Goal: Task Accomplishment & Management: Manage account settings

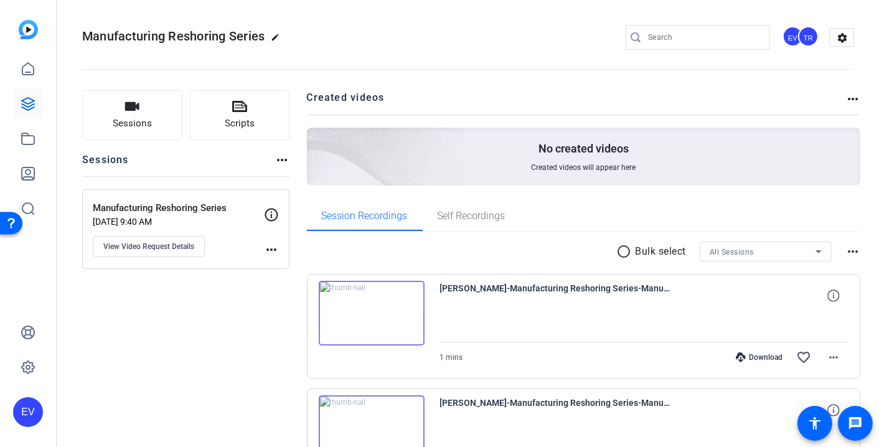
scroll to position [412, 0]
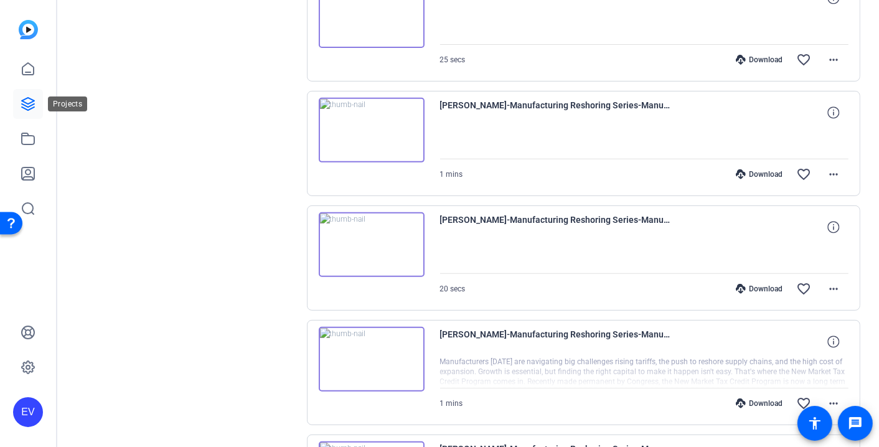
click at [25, 105] on icon at bounding box center [28, 104] width 12 height 12
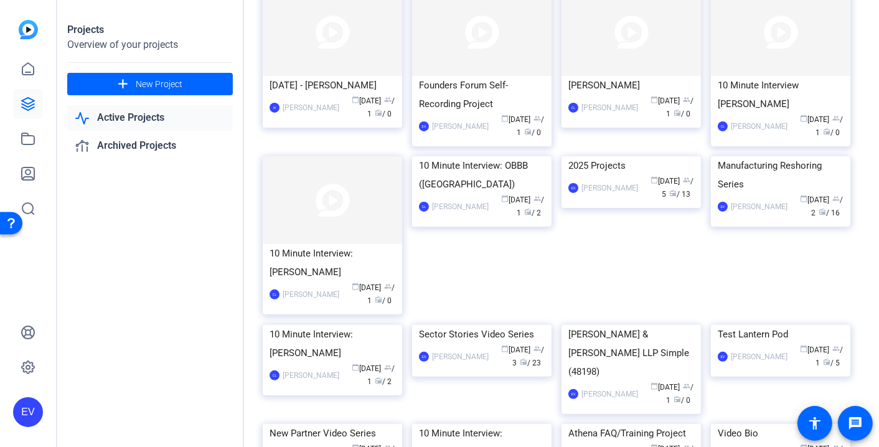
scroll to position [495, 0]
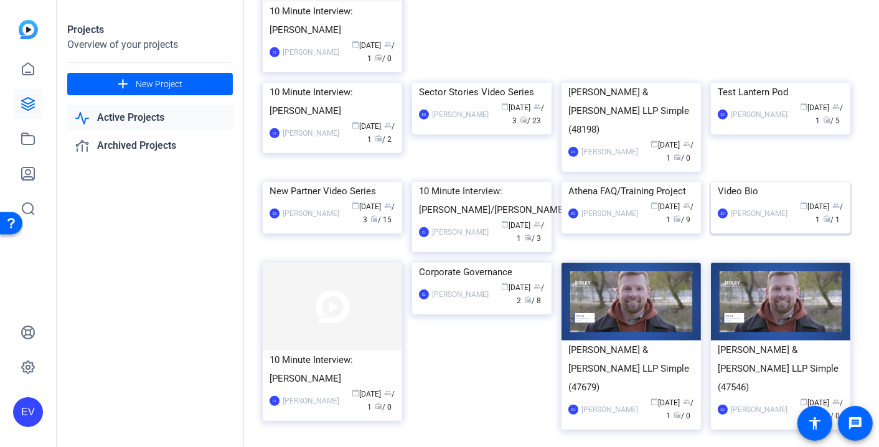
click at [780, 182] on img at bounding box center [780, 182] width 139 height 0
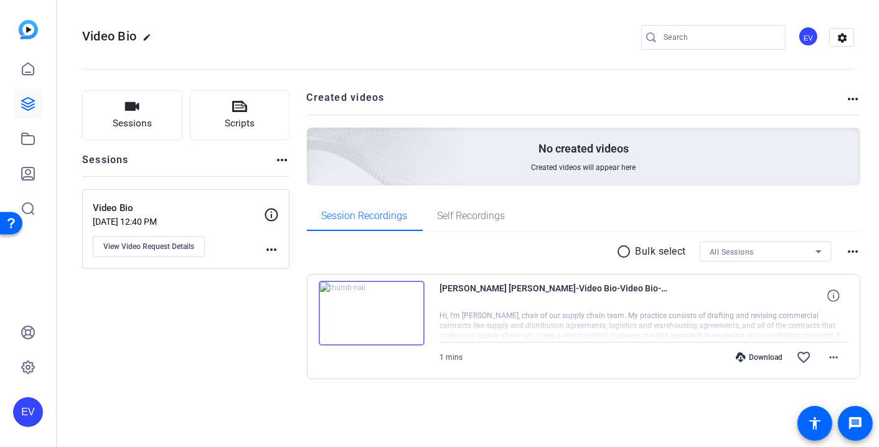
click at [373, 315] on img at bounding box center [372, 313] width 106 height 65
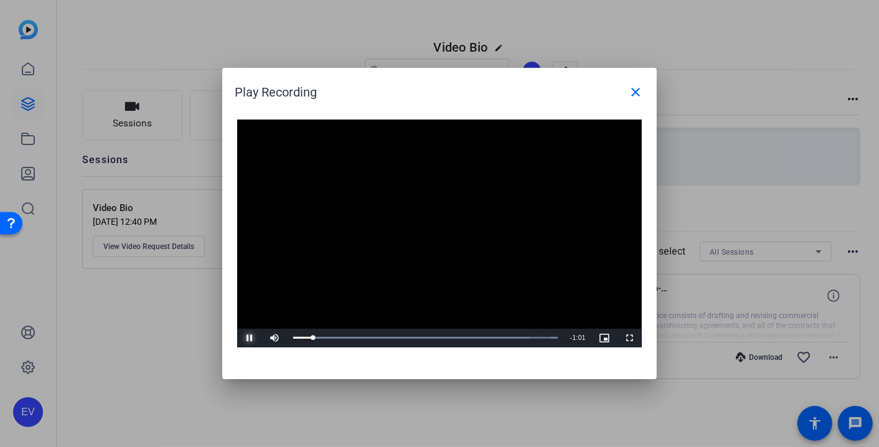
click at [249, 338] on span "Video Player" at bounding box center [249, 338] width 25 height 0
click at [641, 89] on mat-icon "close" at bounding box center [635, 92] width 15 height 15
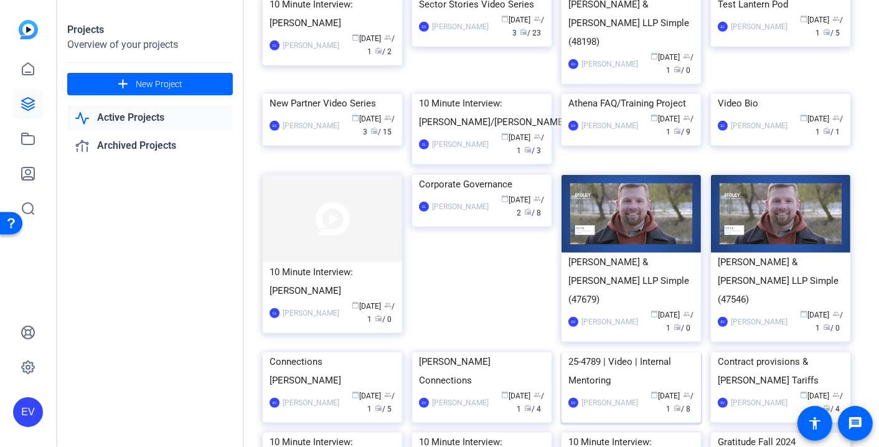
scroll to position [580, 0]
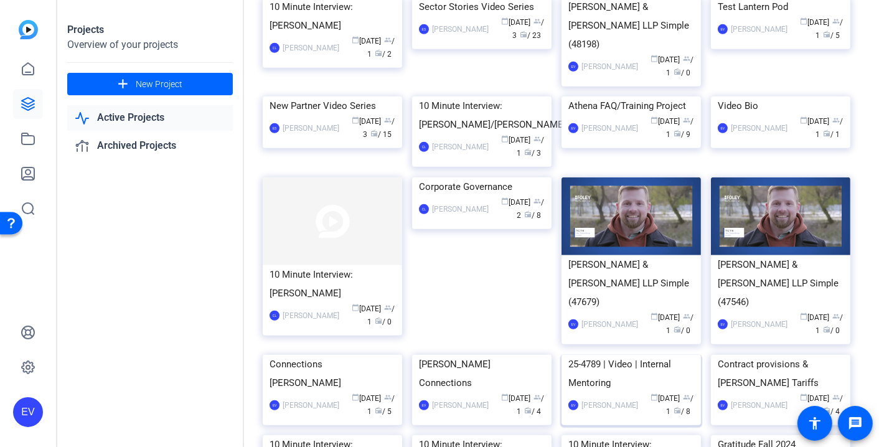
click at [607, 115] on div "Athena FAQ/Training Project" at bounding box center [631, 105] width 126 height 19
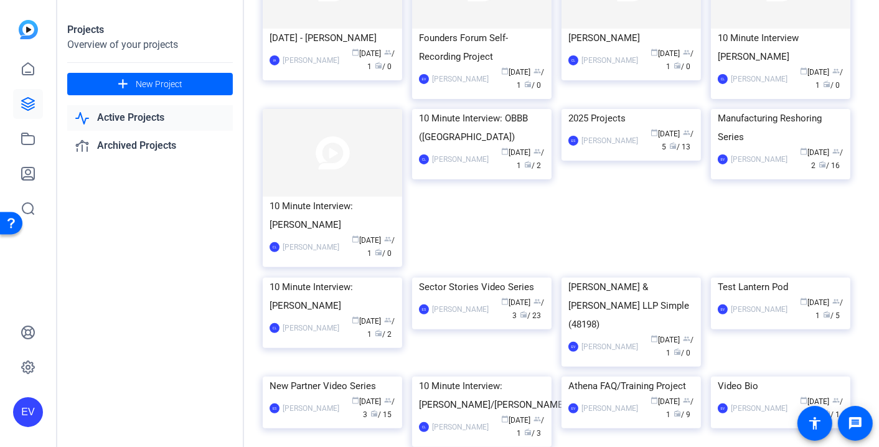
scroll to position [302, 0]
click at [798, 108] on img at bounding box center [780, 108] width 139 height 0
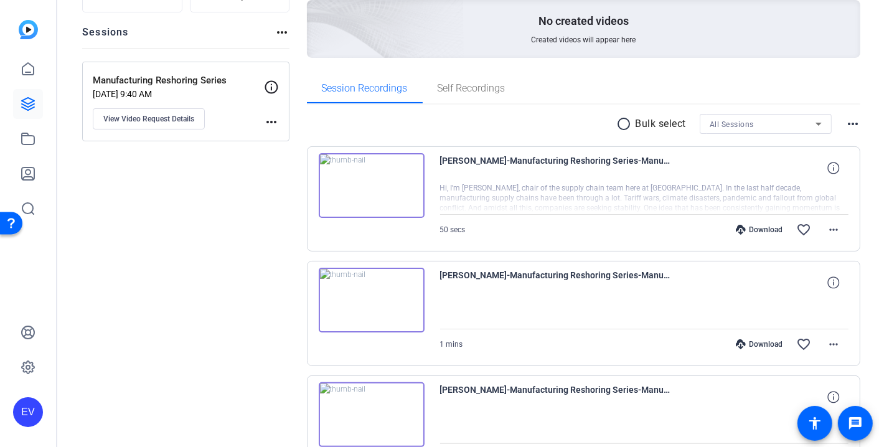
scroll to position [165, 0]
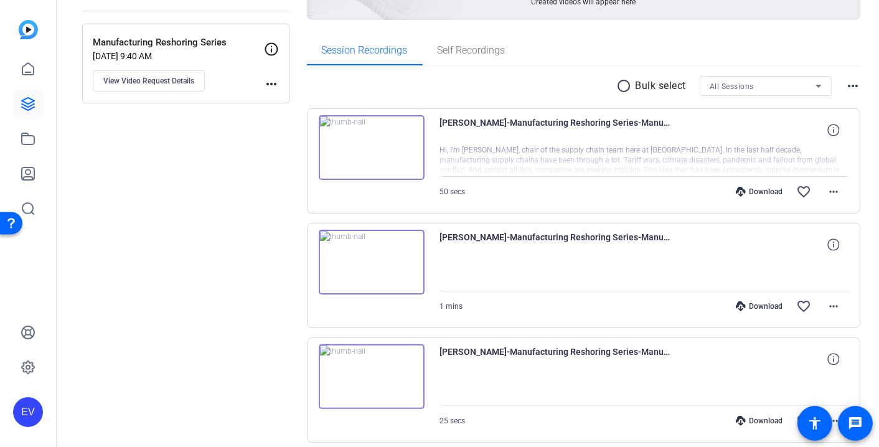
click at [368, 141] on img at bounding box center [372, 147] width 106 height 65
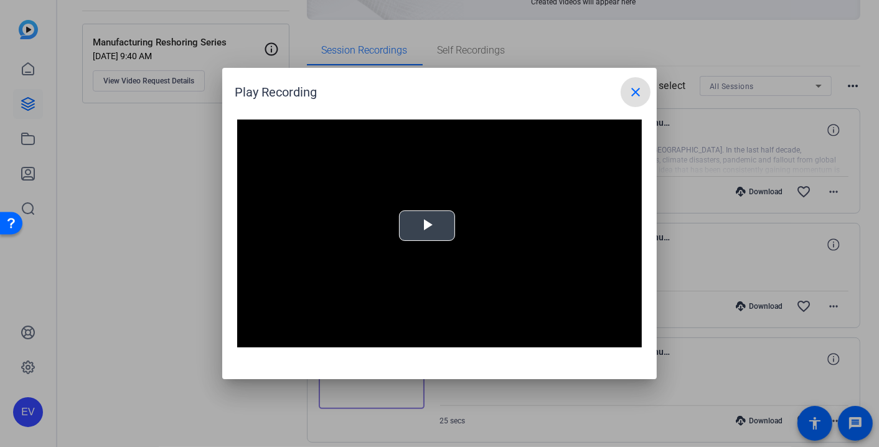
click at [427, 226] on span "Video Player" at bounding box center [427, 226] width 0 height 0
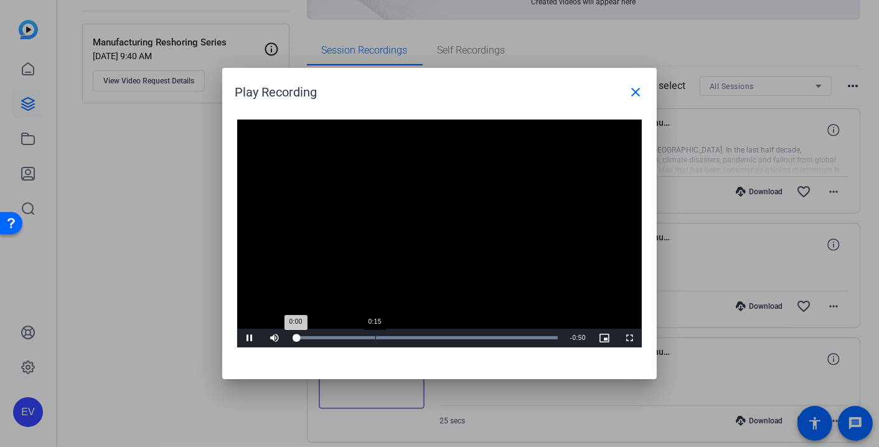
click at [374, 335] on div "Loaded : 100.00% 0:15 0:00" at bounding box center [425, 338] width 277 height 19
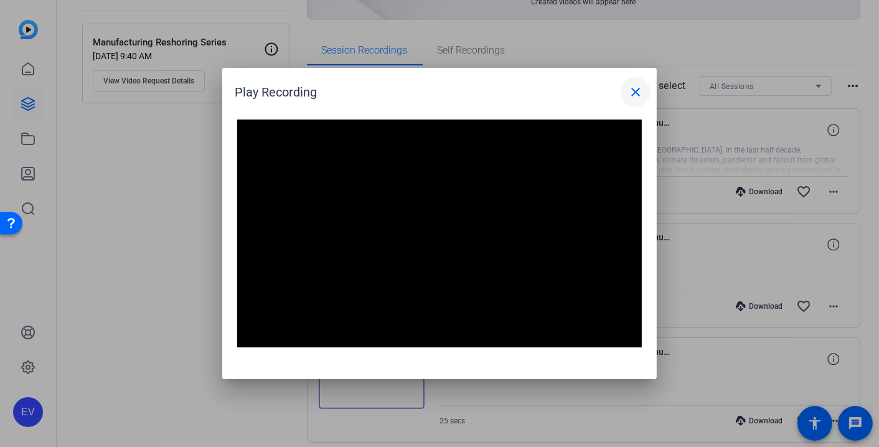
click at [639, 91] on mat-icon "close" at bounding box center [635, 92] width 15 height 15
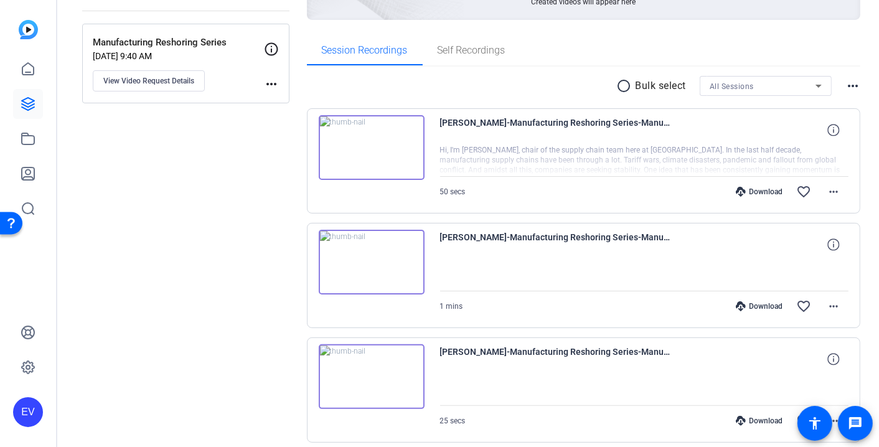
click at [371, 260] on img at bounding box center [372, 262] width 106 height 65
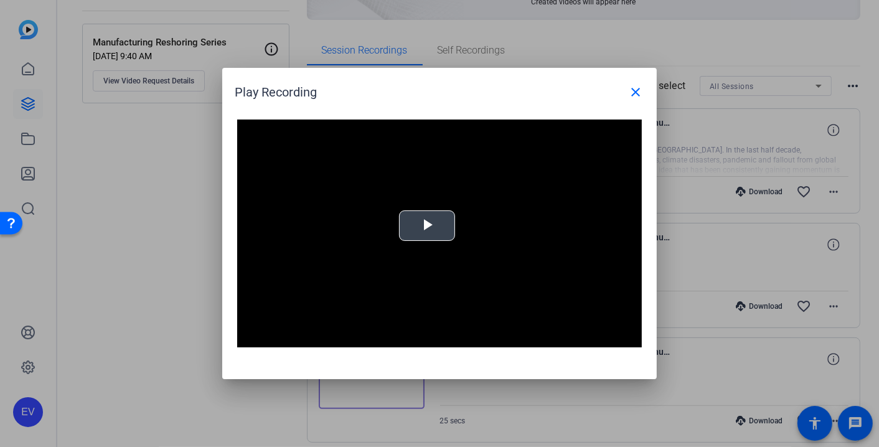
click at [427, 226] on span "Video Player" at bounding box center [427, 226] width 0 height 0
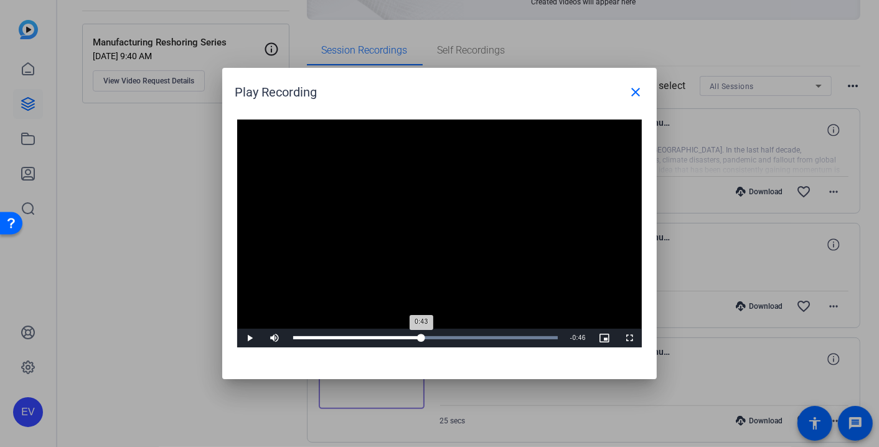
click at [421, 335] on div "Loaded : 100.00% 0:43 0:43" at bounding box center [425, 338] width 277 height 19
click at [638, 91] on mat-icon "close" at bounding box center [635, 92] width 15 height 15
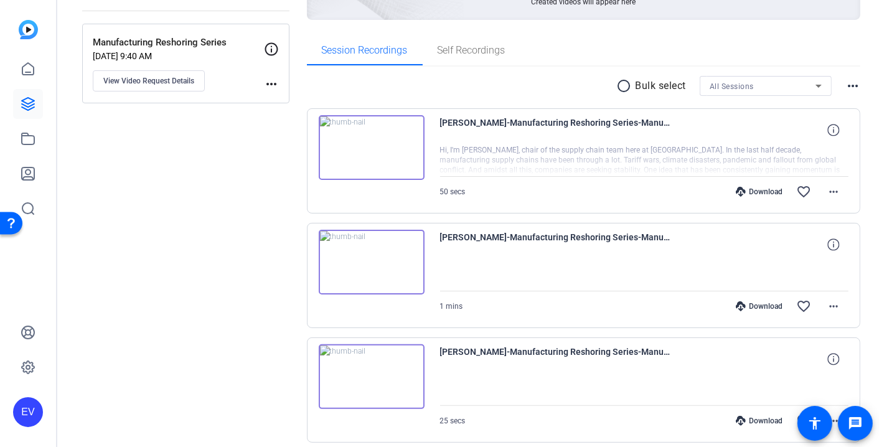
click at [381, 264] on img at bounding box center [372, 262] width 106 height 65
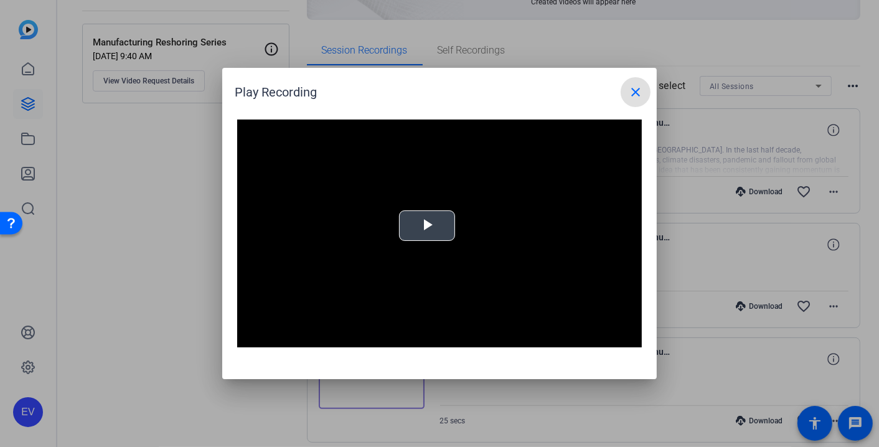
click at [427, 226] on span "Video Player" at bounding box center [427, 226] width 0 height 0
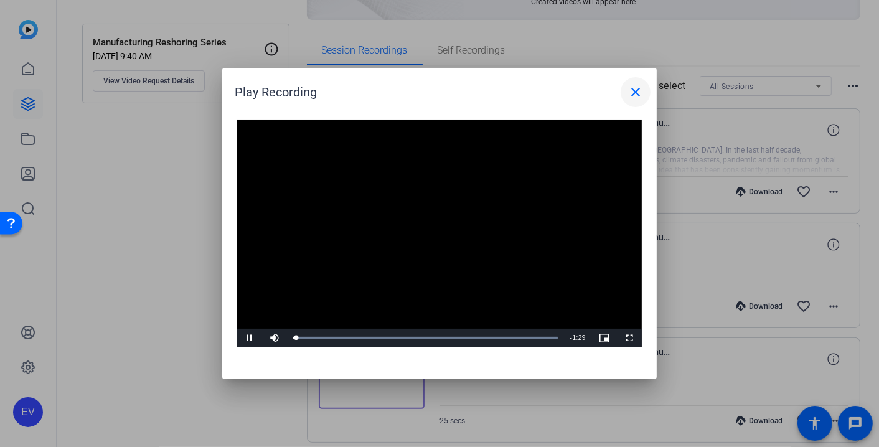
click at [640, 93] on mat-icon "close" at bounding box center [635, 92] width 15 height 15
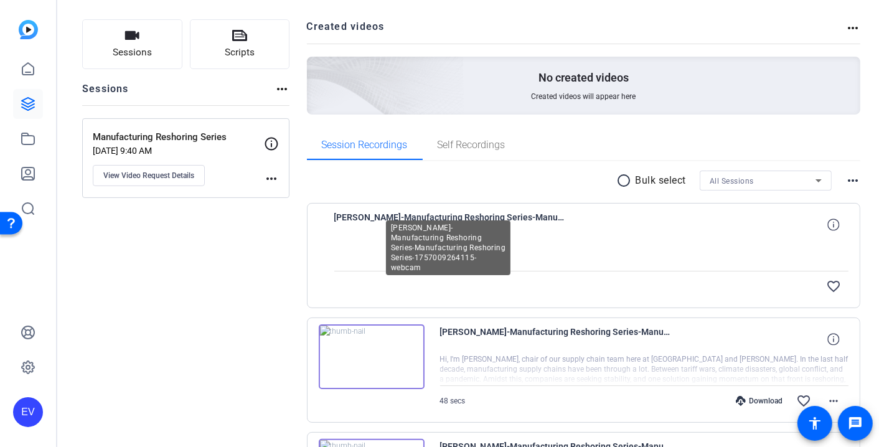
scroll to position [152, 0]
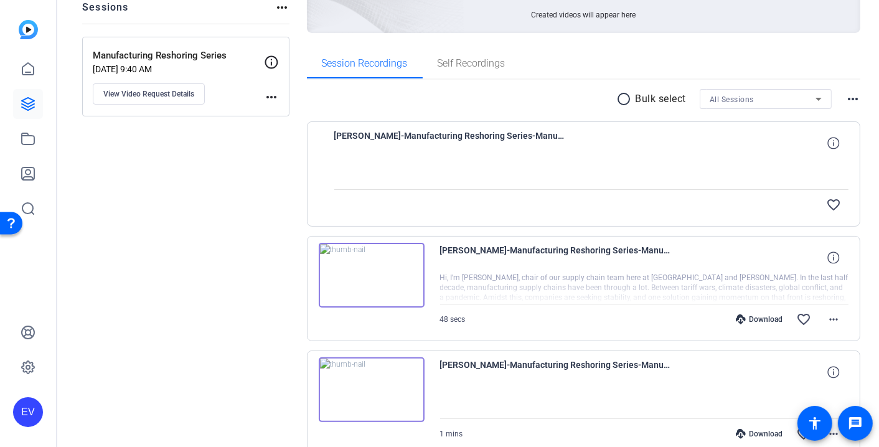
click at [368, 272] on img at bounding box center [372, 275] width 106 height 65
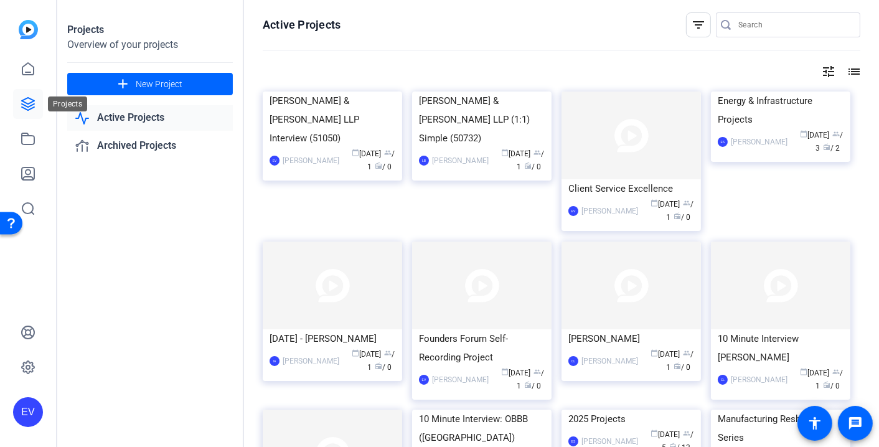
click at [30, 108] on icon at bounding box center [28, 104] width 12 height 12
click at [634, 196] on div "Client Service Excellence" at bounding box center [631, 188] width 126 height 19
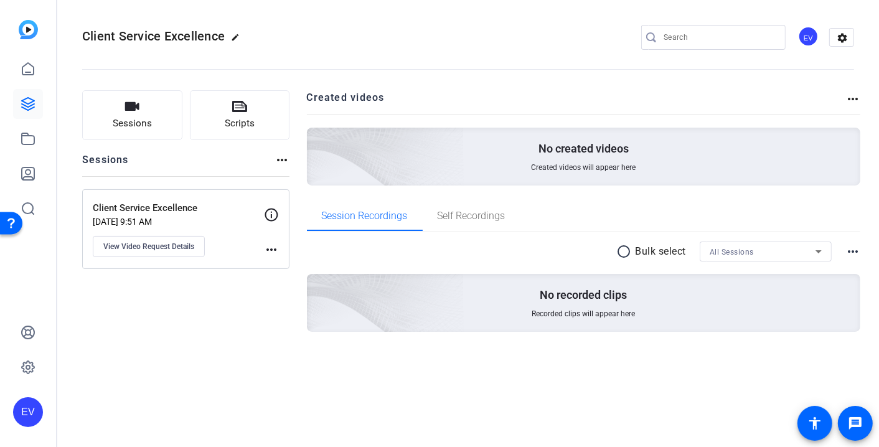
click at [523, 47] on openreel-divider-bar at bounding box center [467, 66] width 771 height 38
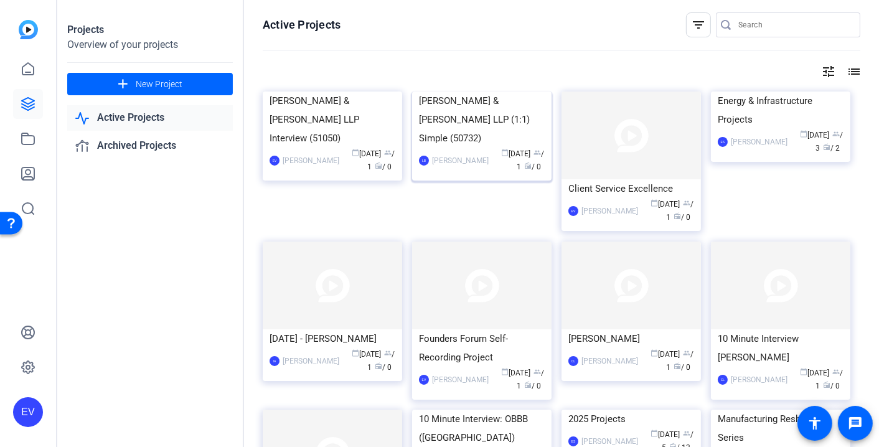
click at [501, 91] on img at bounding box center [481, 91] width 139 height 0
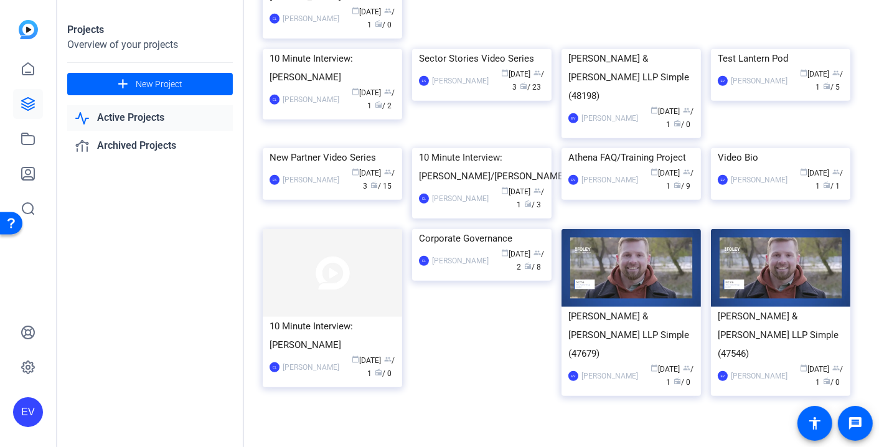
scroll to position [551, 0]
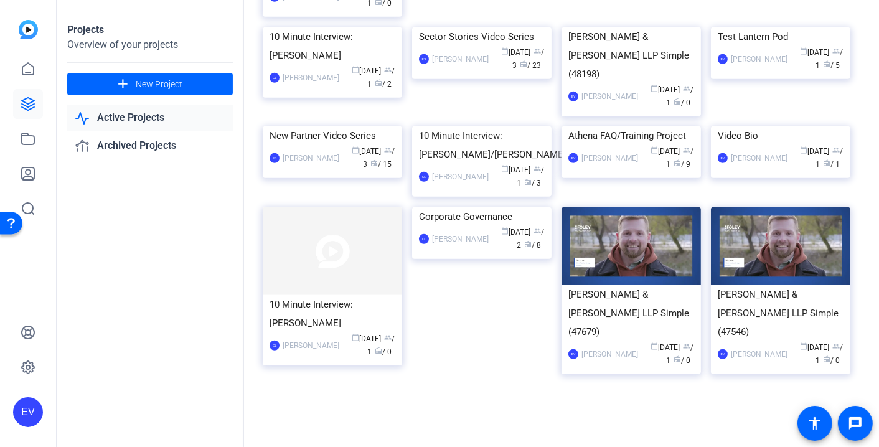
click at [702, 207] on div "Athena FAQ/Training Project EV Eric Veazie calendar_today May 14 group / 1 radi…" at bounding box center [635, 166] width 149 height 81
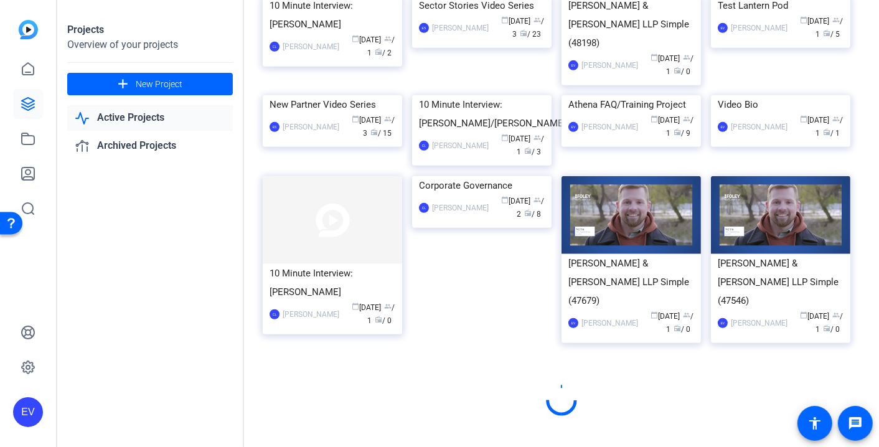
click at [702, 332] on mat-card-content "Foley & Lardner LLP Simple (47679) EV Eric Veazie calendar_today May 02 group /…" at bounding box center [631, 300] width 146 height 92
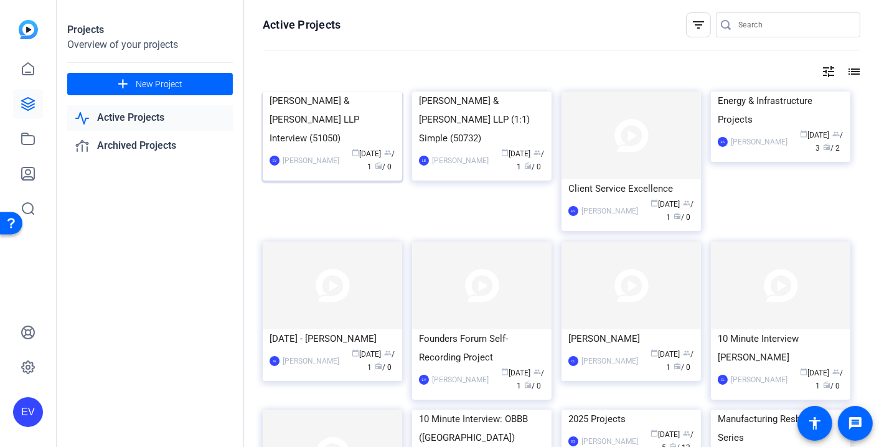
click at [333, 91] on img at bounding box center [332, 91] width 139 height 0
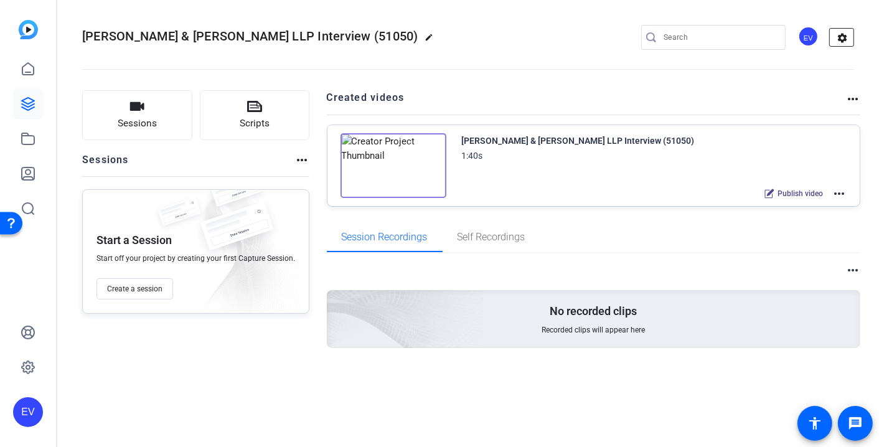
click at [848, 36] on mat-icon "settings" at bounding box center [841, 38] width 25 height 19
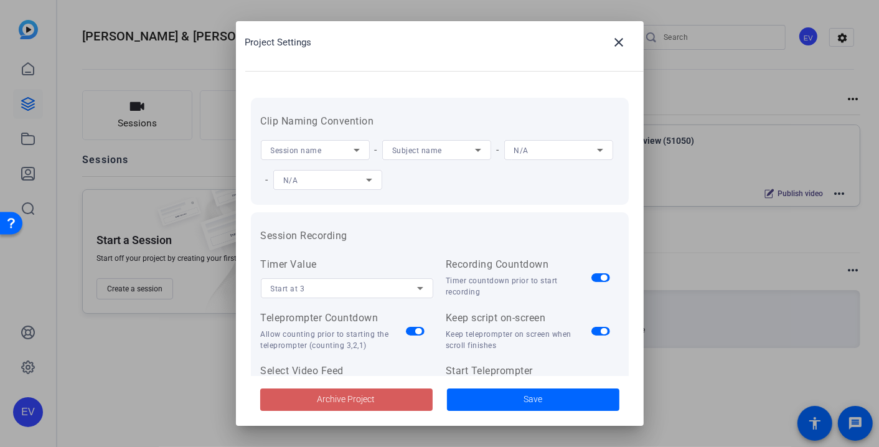
click at [372, 398] on span "Archive Project" at bounding box center [346, 399] width 58 height 13
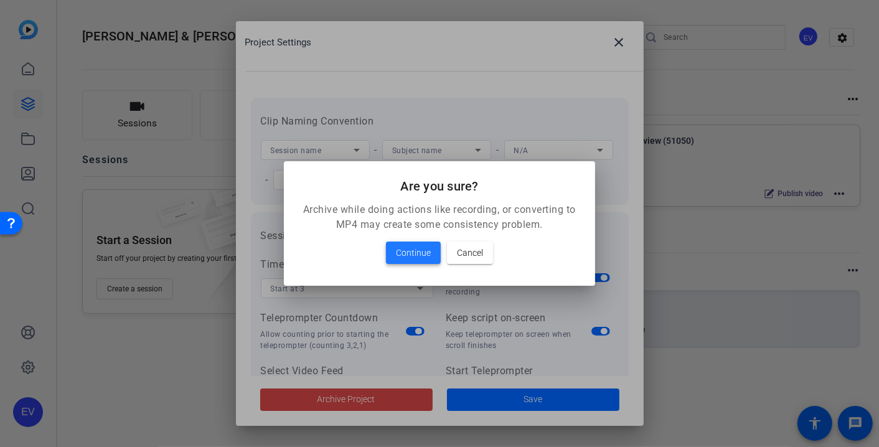
click at [417, 254] on span "Continue" at bounding box center [413, 252] width 35 height 15
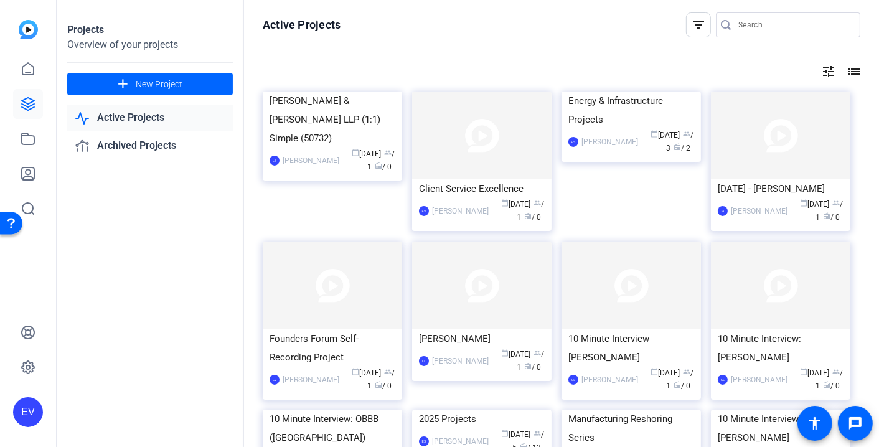
click at [335, 67] on div "tune list" at bounding box center [561, 71] width 597 height 15
